Goal: Information Seeking & Learning: Learn about a topic

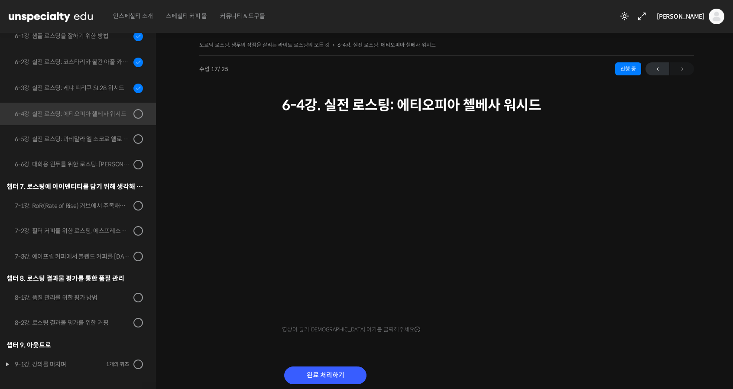
scroll to position [480, 0]
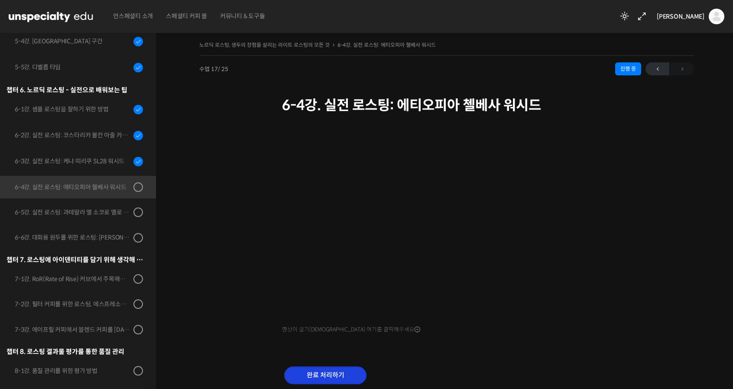
click at [327, 370] on input "완료 처리하기" at bounding box center [325, 375] width 82 height 18
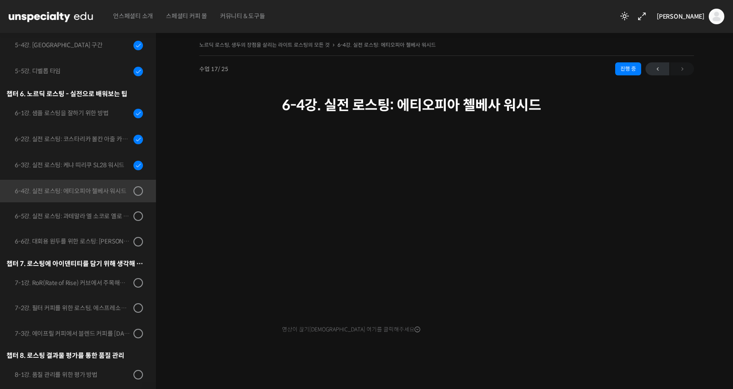
scroll to position [553, 0]
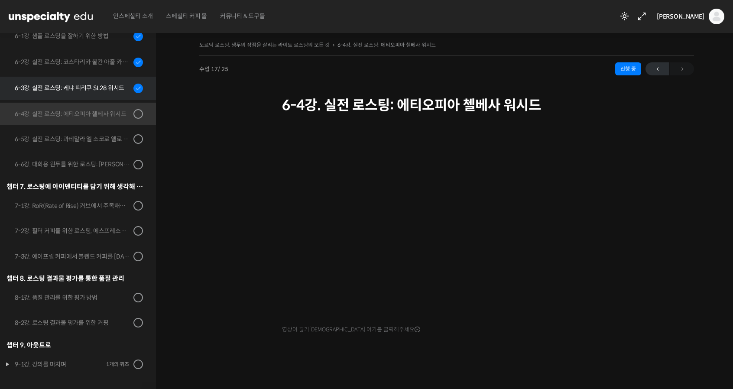
click at [91, 94] on link "6-3강. 실전 로스팅: 케냐 띠리쿠 SL28 워시드" at bounding box center [76, 88] width 160 height 23
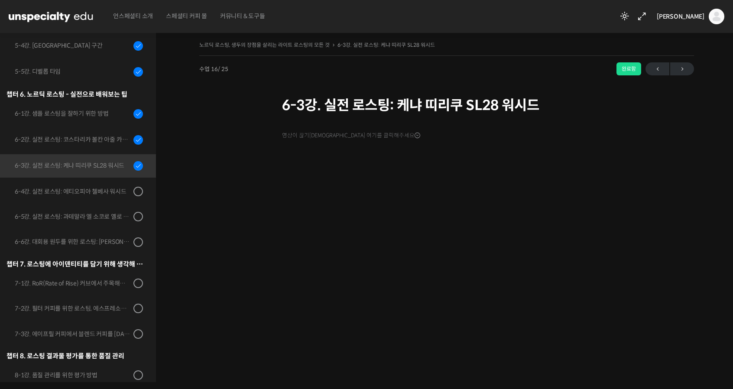
scroll to position [553, 0]
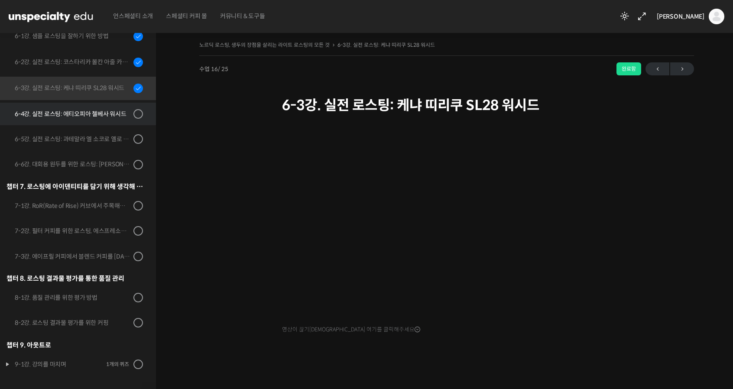
click at [97, 110] on div "6-4강. 실전 로스팅: 에티오피아 첼베사 워시드" at bounding box center [73, 114] width 116 height 10
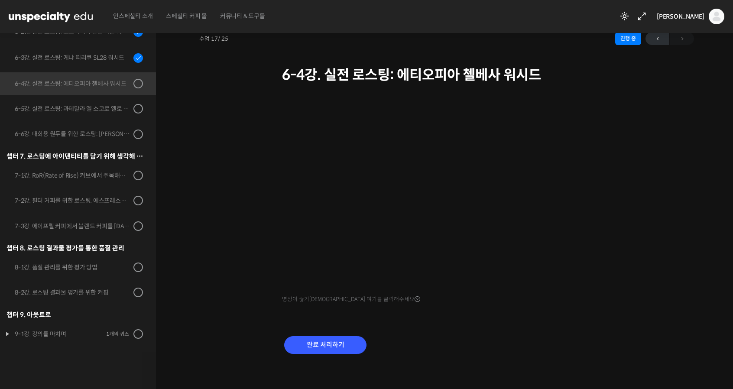
scroll to position [34, 0]
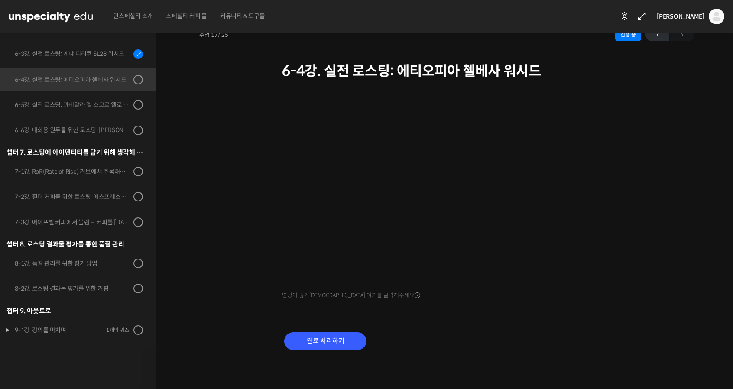
click at [336, 331] on div "완료 처리하기" at bounding box center [325, 348] width 87 height 36
click at [335, 336] on input "완료 처리하기" at bounding box center [325, 341] width 82 height 18
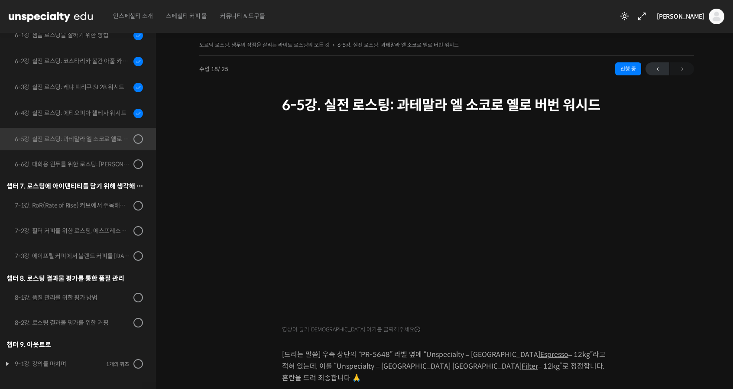
scroll to position [43, 0]
